Goal: Task Accomplishment & Management: Manage account settings

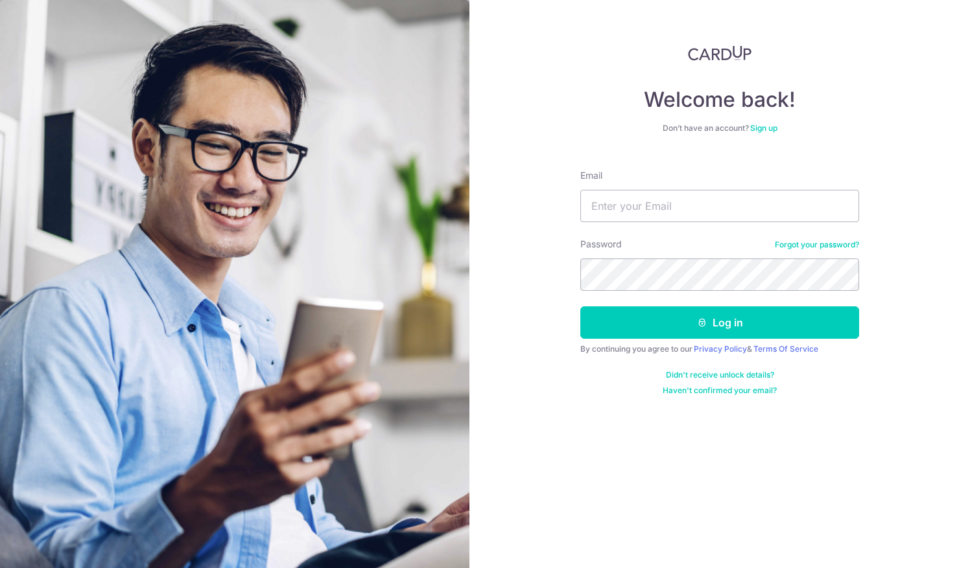
click at [607, 203] on input "Email" at bounding box center [719, 206] width 279 height 32
type input "ACCOUNT@EHA.COM.SG"
click at [580, 307] on button "Log in" at bounding box center [719, 323] width 279 height 32
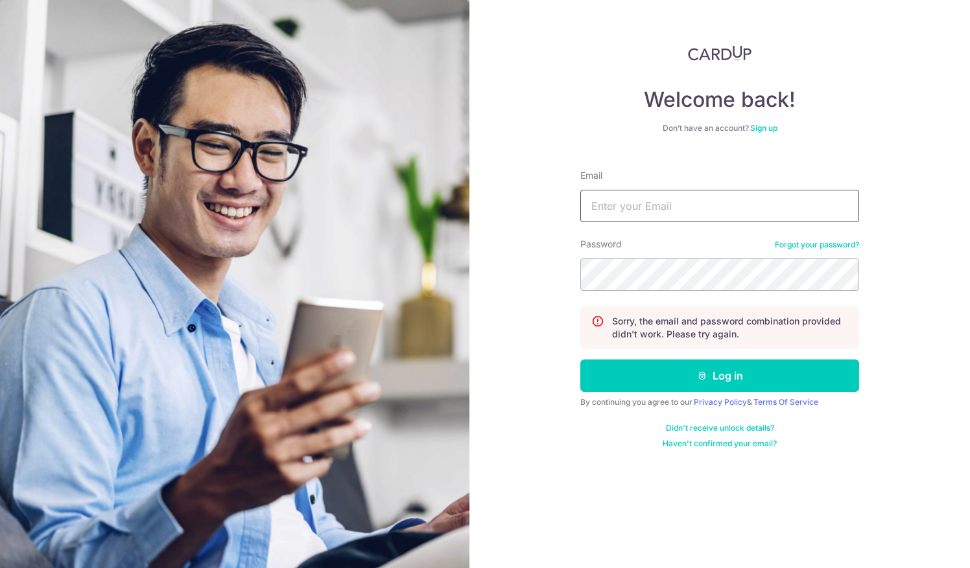
click at [593, 205] on input "Email" at bounding box center [719, 206] width 279 height 32
type input "ACCOUNT@EHA.COM.SG"
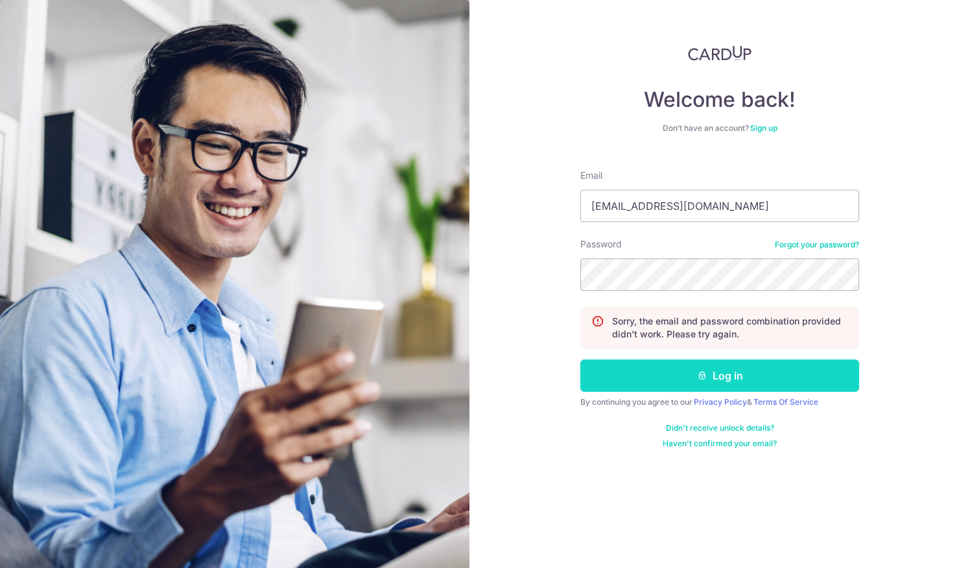
click at [634, 369] on button "Log in" at bounding box center [719, 376] width 279 height 32
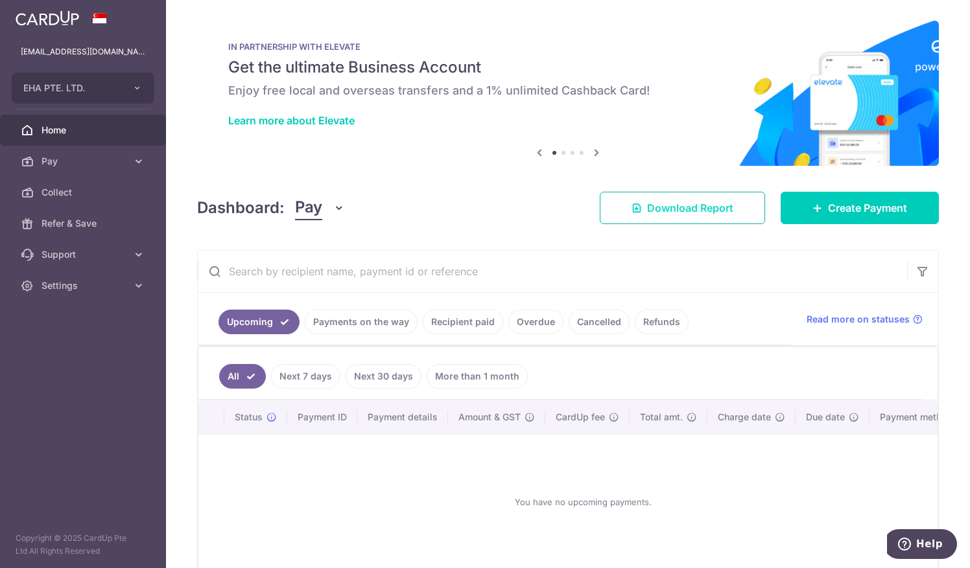
click at [691, 208] on span "Download Report" at bounding box center [690, 208] width 86 height 16
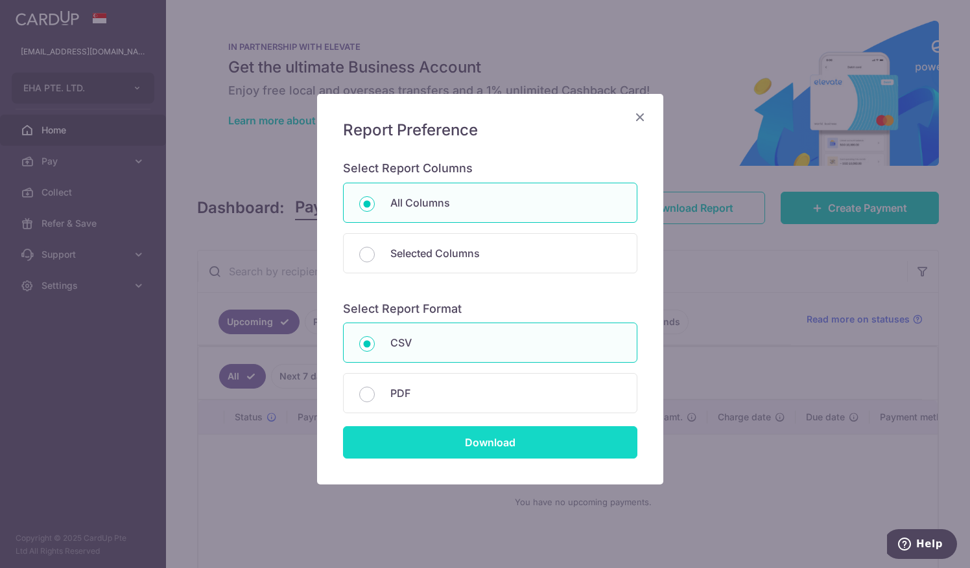
click at [498, 438] on input "Download" at bounding box center [490, 443] width 294 height 32
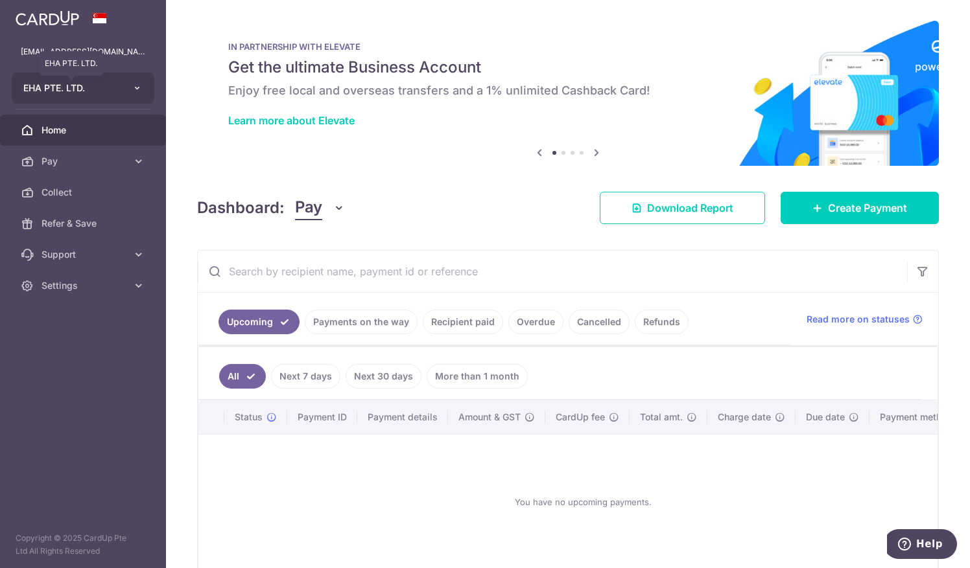
click at [70, 86] on span "EHA PTE. LTD." at bounding box center [71, 88] width 96 height 13
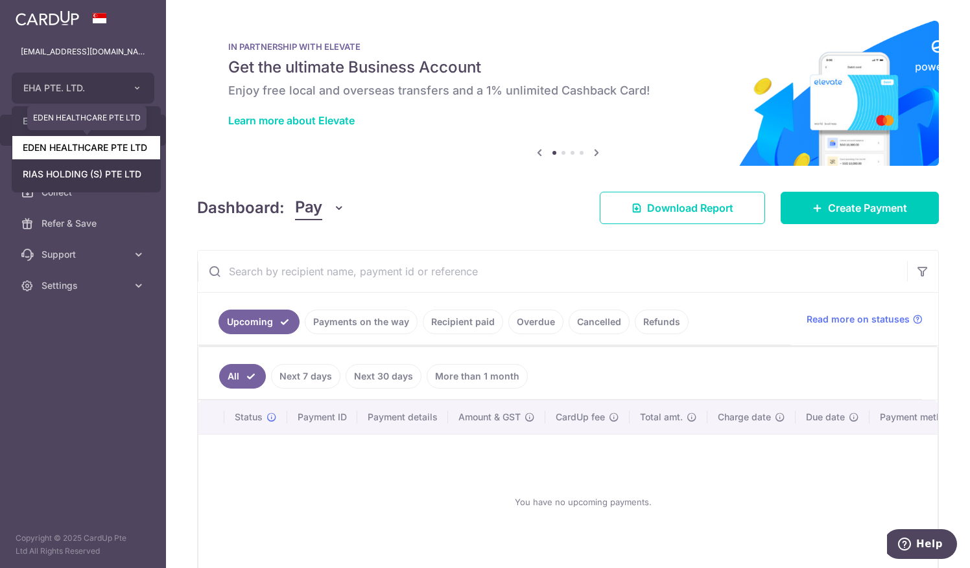
click at [70, 145] on link "EDEN HEALTHCARE PTE LTD" at bounding box center [86, 147] width 148 height 23
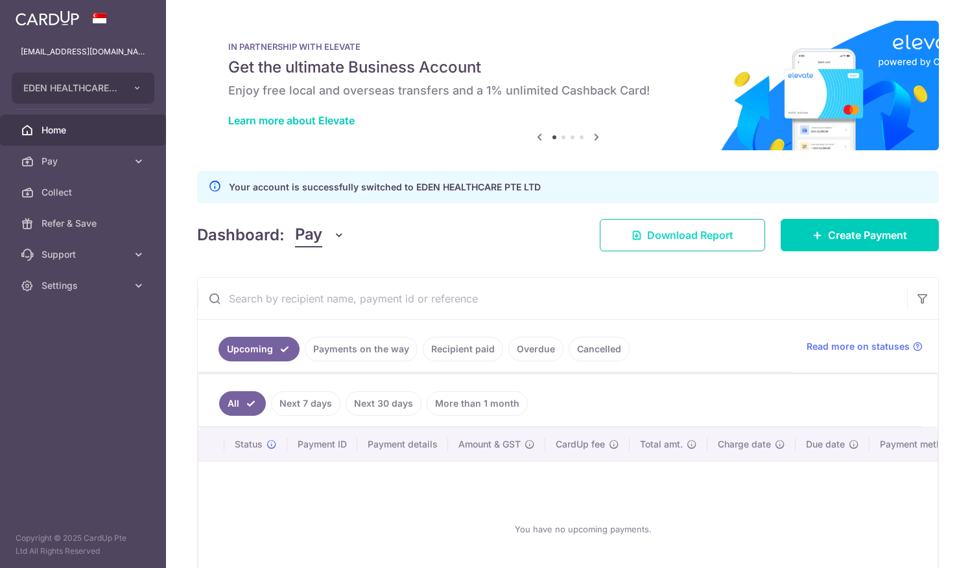
click at [671, 231] on span "Download Report" at bounding box center [690, 236] width 86 height 16
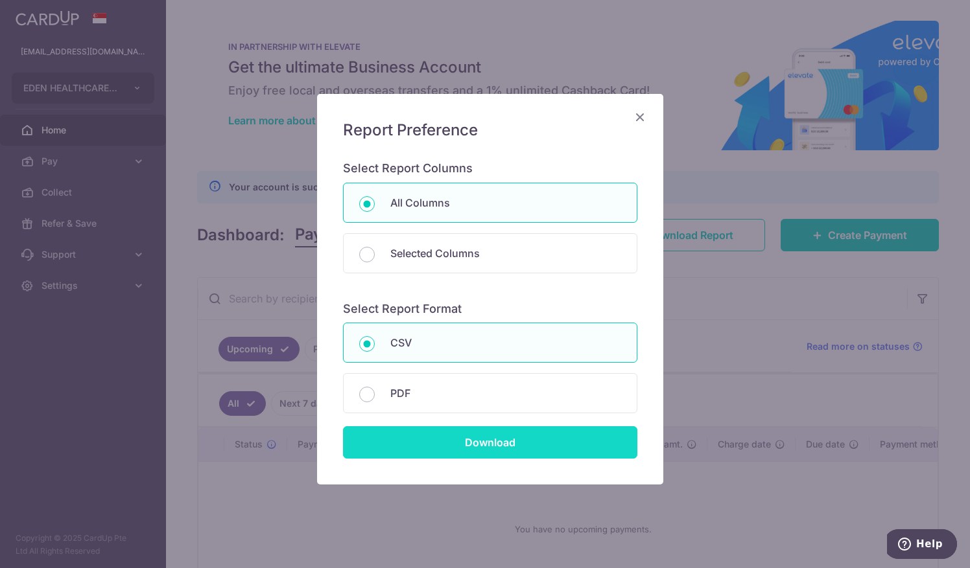
click at [500, 438] on input "Download" at bounding box center [490, 443] width 294 height 32
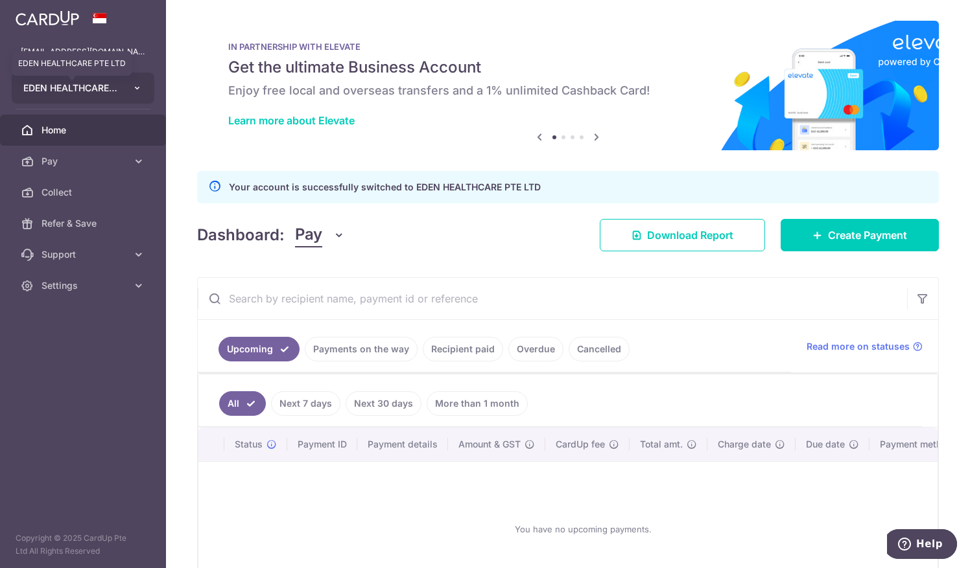
click at [70, 88] on span "EDEN HEALTHCARE PTE LTD" at bounding box center [71, 88] width 96 height 13
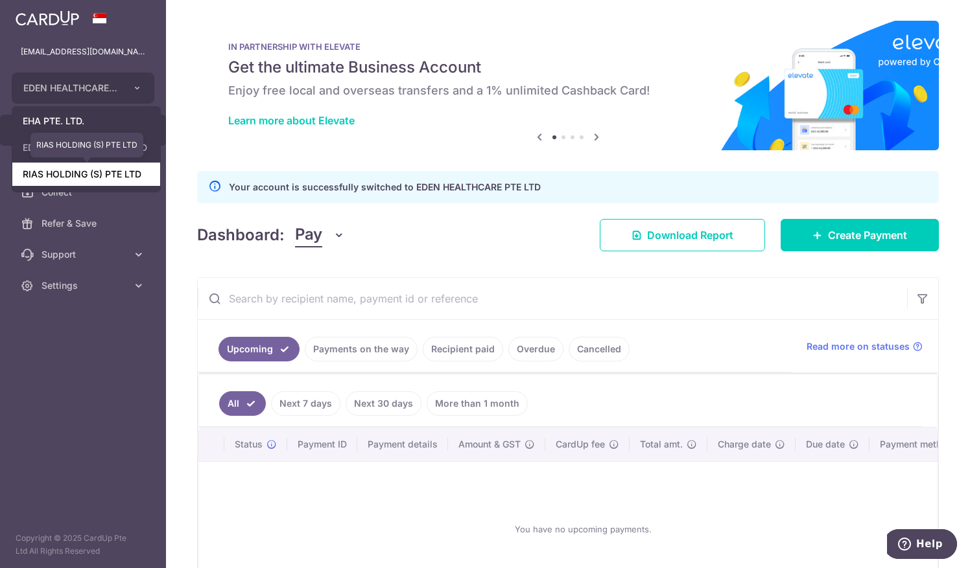
click at [70, 174] on link "RIAS HOLDING (S) PTE LTD" at bounding box center [86, 174] width 148 height 23
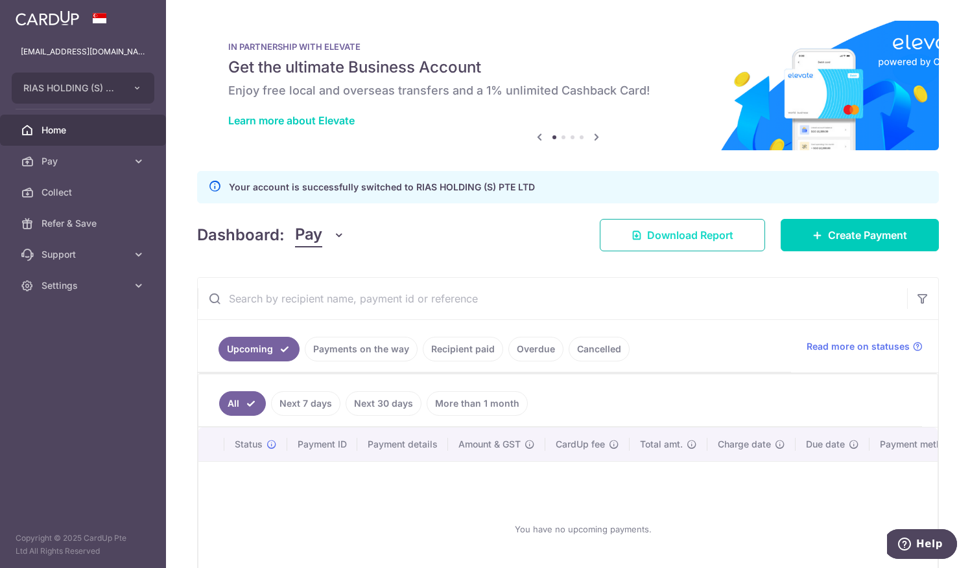
click at [681, 236] on span "Download Report" at bounding box center [690, 236] width 86 height 16
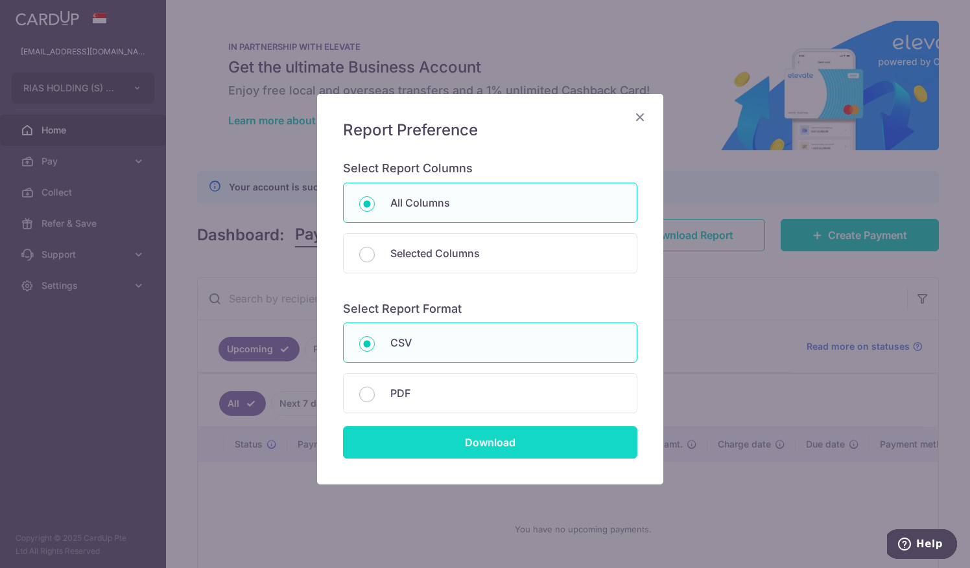
click at [504, 441] on input "Download" at bounding box center [490, 443] width 294 height 32
